Goal: Task Accomplishment & Management: Manage account settings

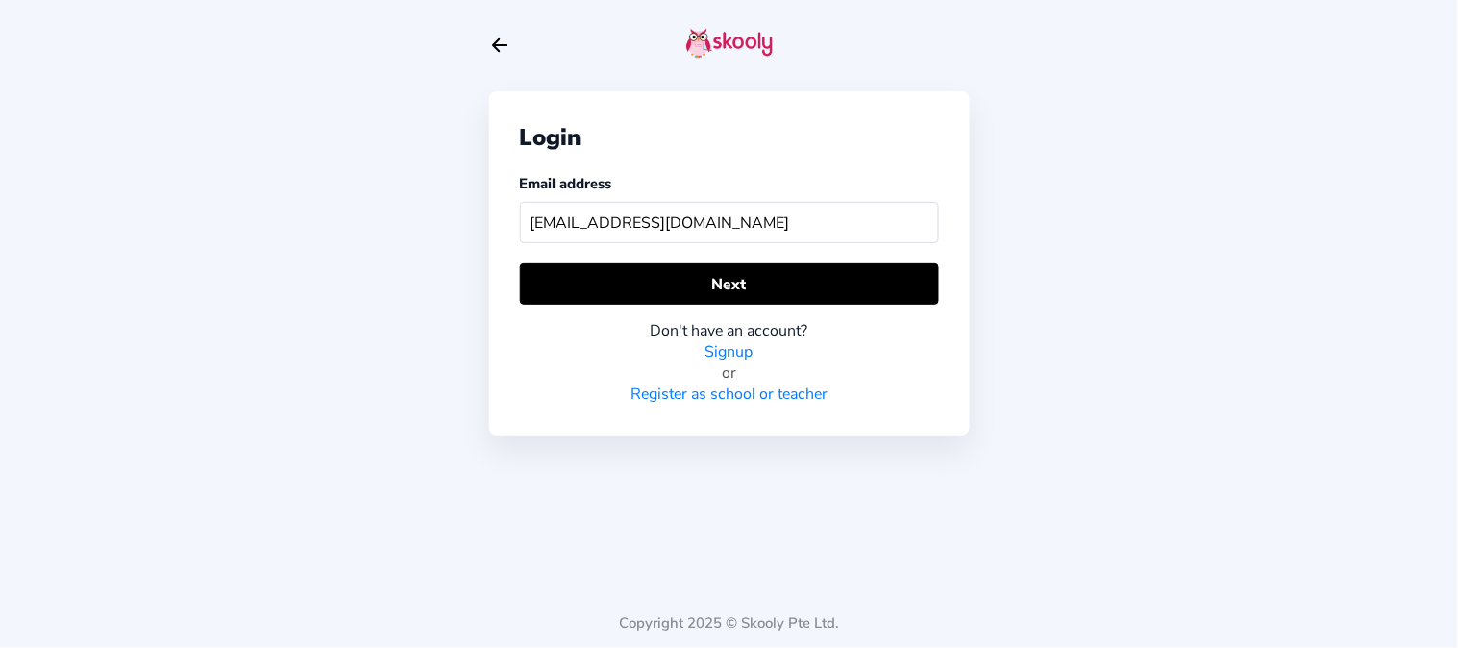
type input "skoolypreschool@mailinator.com"
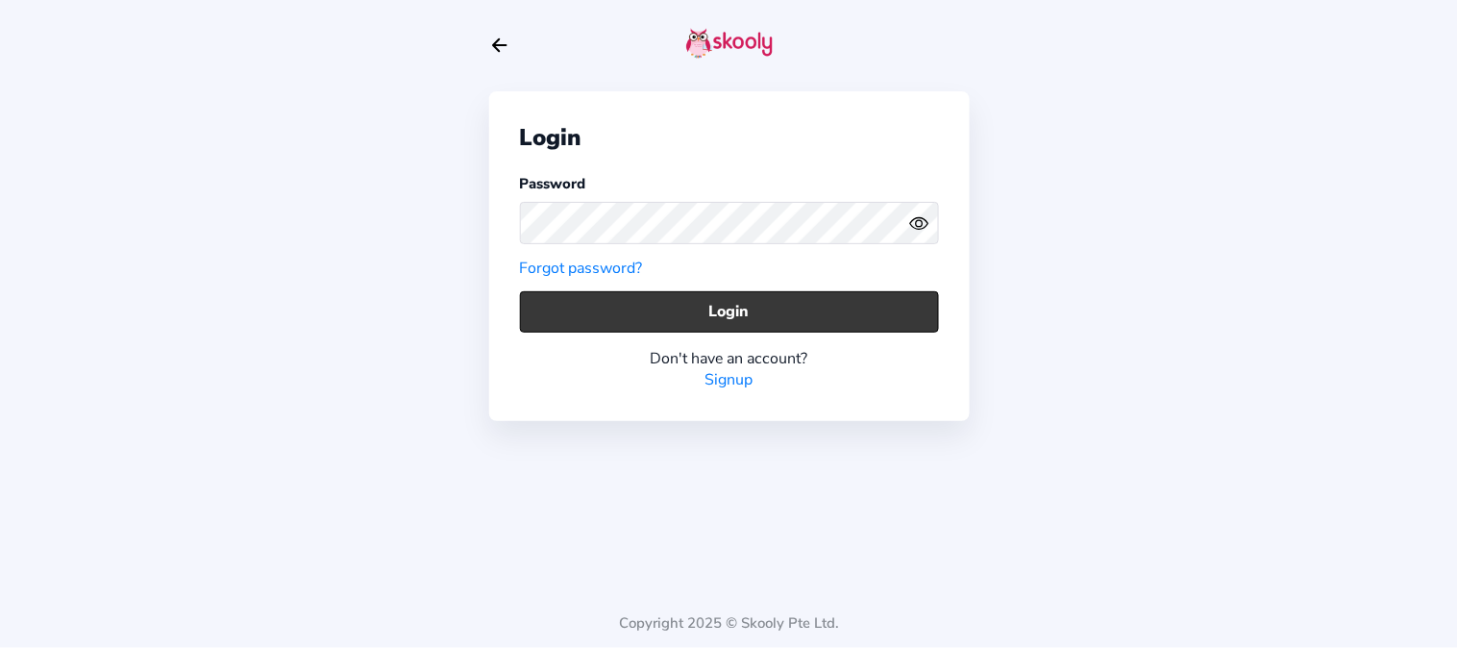
click at [588, 312] on button "Login" at bounding box center [729, 311] width 419 height 41
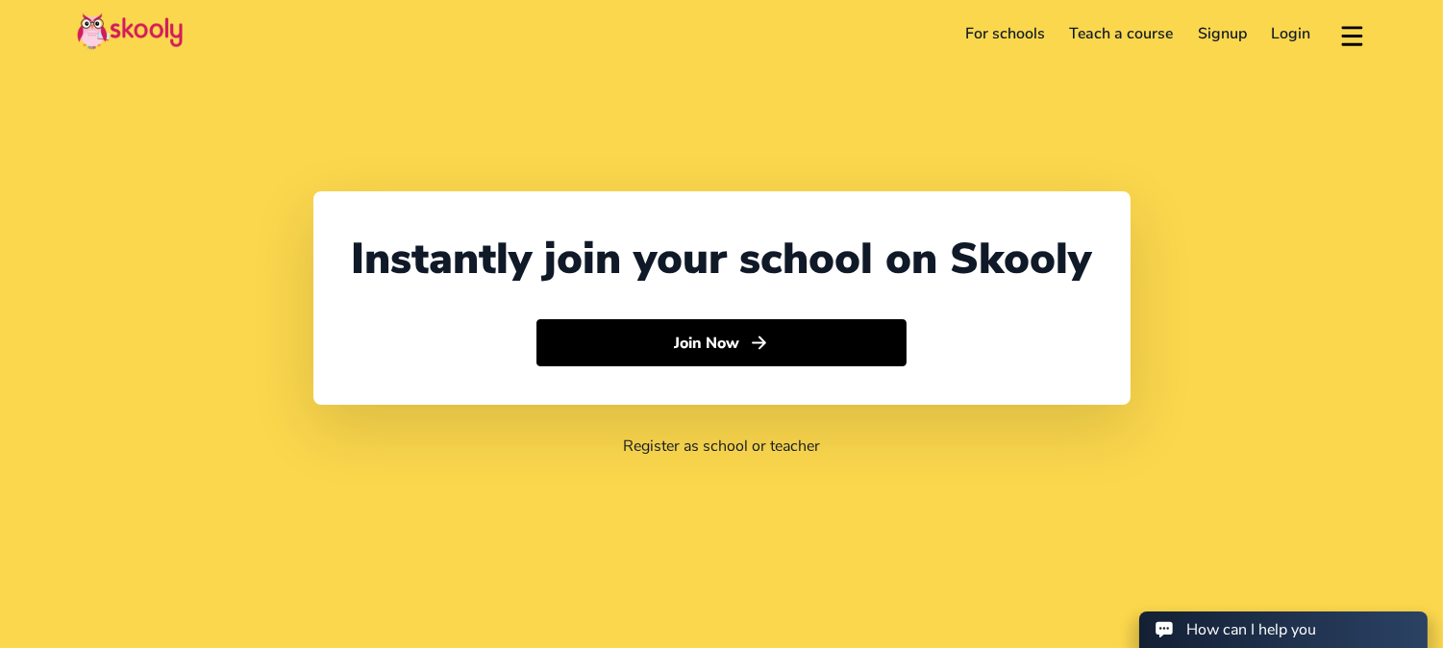
click at [1295, 34] on link "Login" at bounding box center [1291, 33] width 64 height 31
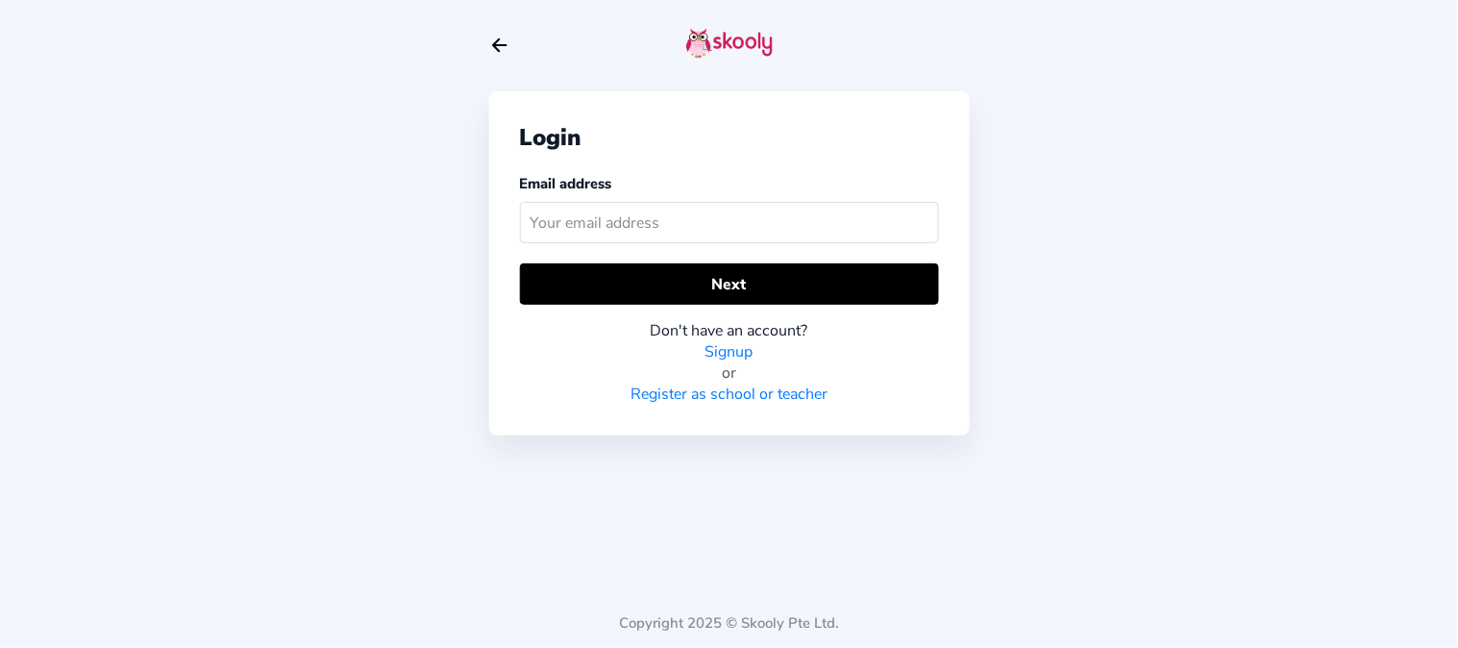
type input "S"
type input "skoolyacademy@gmail.com"
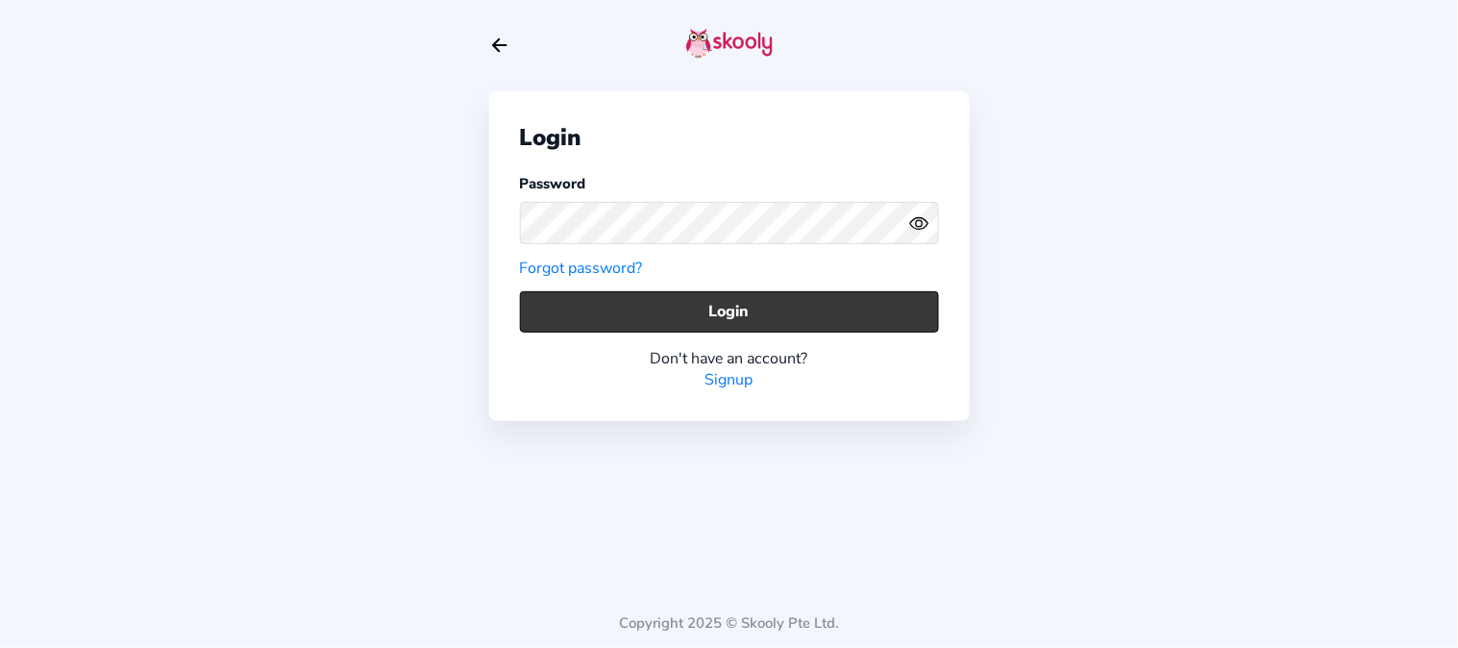
click at [570, 315] on button "Login" at bounding box center [729, 311] width 419 height 41
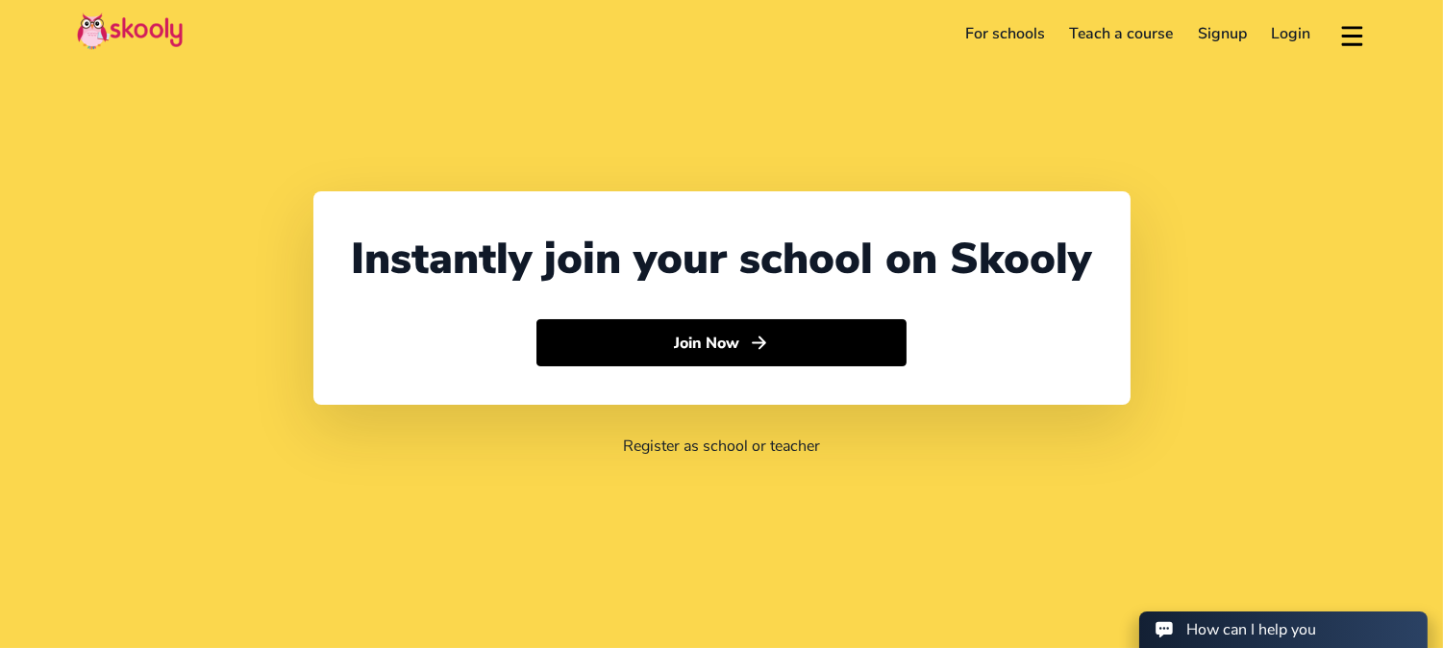
click at [1278, 41] on link "Login" at bounding box center [1291, 33] width 64 height 31
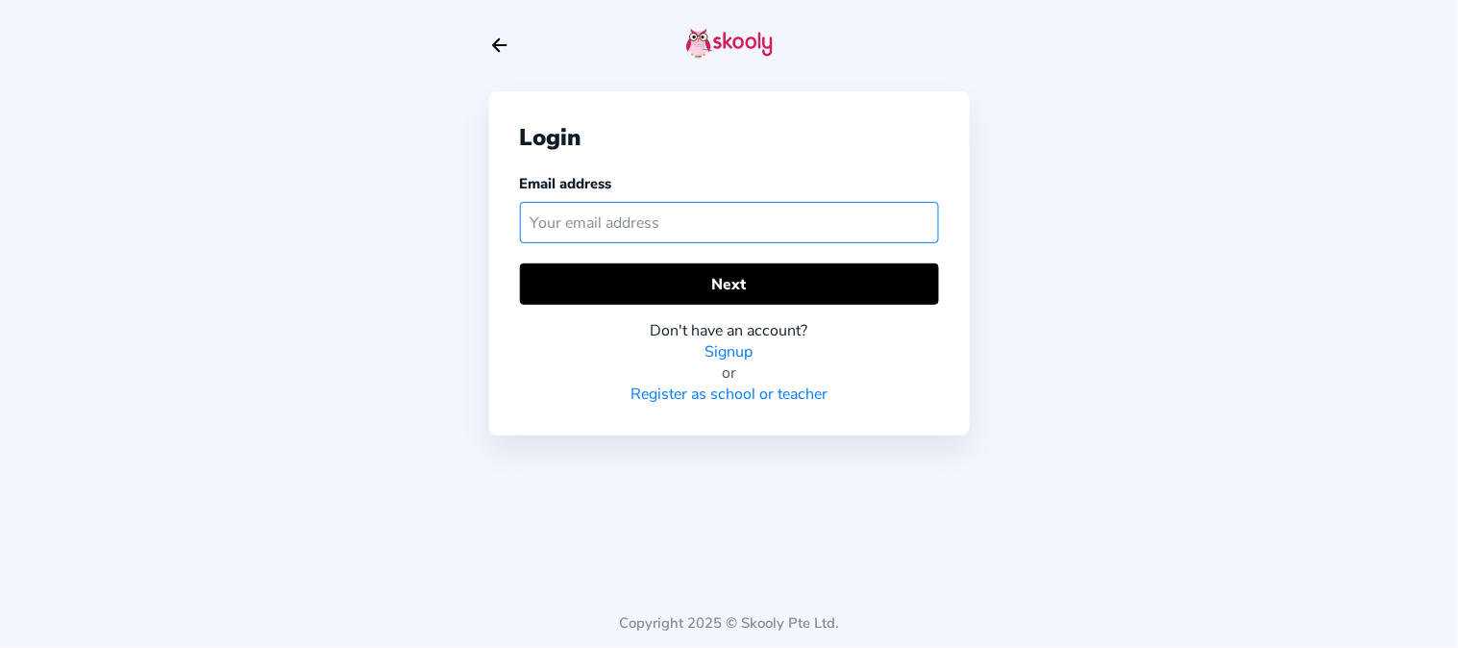
paste input "[EMAIL_ADDRESS][DOMAIN_NAME]"
type input "[EMAIL_ADDRESS][DOMAIN_NAME]"
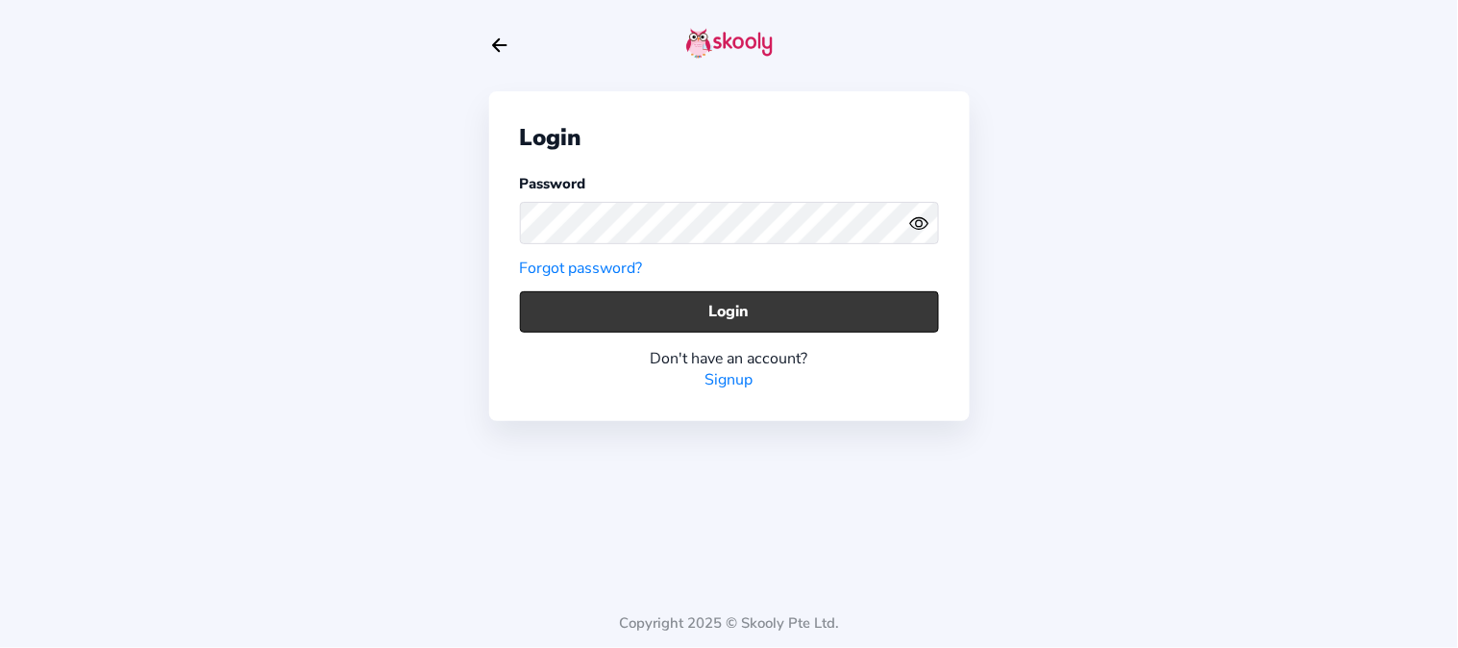
click at [588, 313] on button "Login" at bounding box center [729, 311] width 419 height 41
